Goal: Download file/media

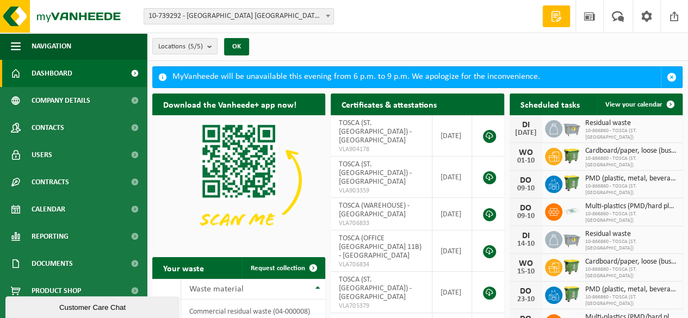
click at [342, 45] on div "Locations (5/5) Select All Deselect all Select active TOSCA [GEOGRAPHIC_DATA] B…" at bounding box center [418, 47] width 542 height 28
click at [282, 46] on div "Locations (5/5) Select All Deselect all Select active TOSCA [GEOGRAPHIC_DATA] B…" at bounding box center [418, 47] width 542 height 28
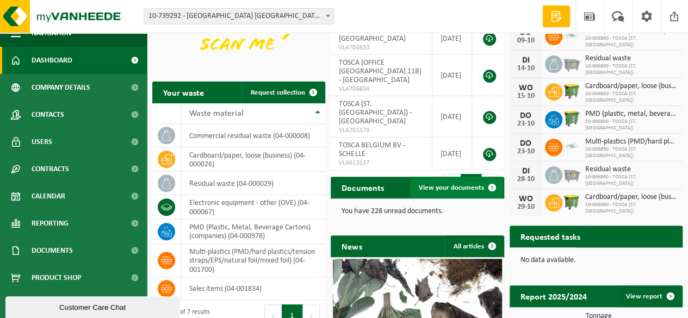
scroll to position [175, 0]
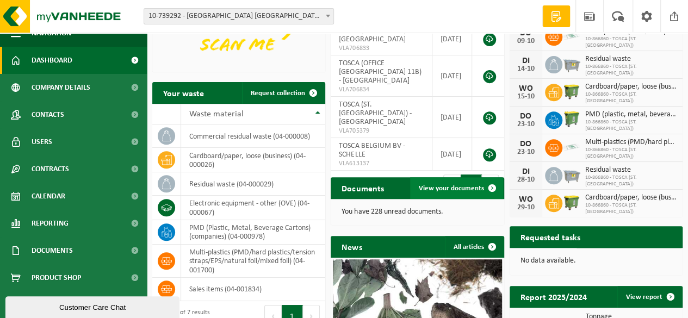
click at [482, 184] on span at bounding box center [493, 188] width 22 height 22
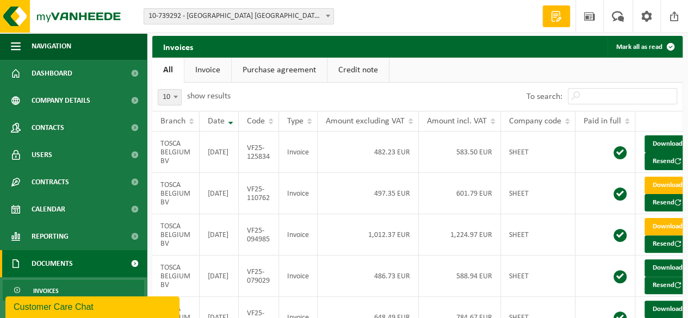
scroll to position [0, 23]
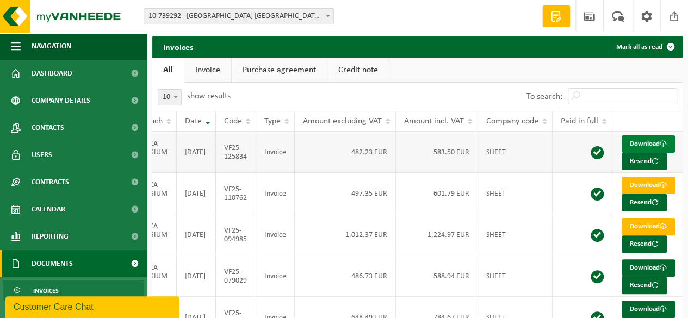
click at [662, 144] on span at bounding box center [663, 143] width 7 height 7
click at [661, 140] on link "Download" at bounding box center [648, 144] width 53 height 17
